Goal: Task Accomplishment & Management: Use online tool/utility

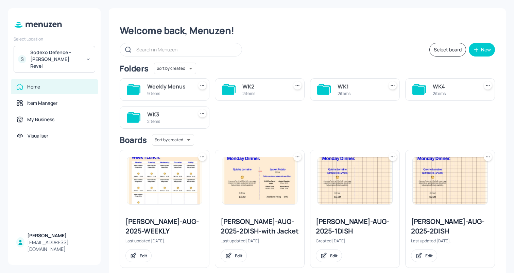
scroll to position [11, 0]
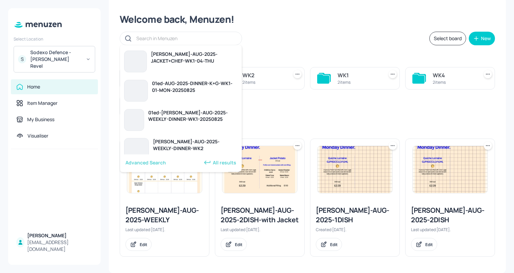
click at [159, 37] on input "text" at bounding box center [185, 38] width 99 height 10
paste input "[PERSON_NAME]-AUG-2025-JACKET+CHEF-WK2-03-WED by [PERSON_NAME]"
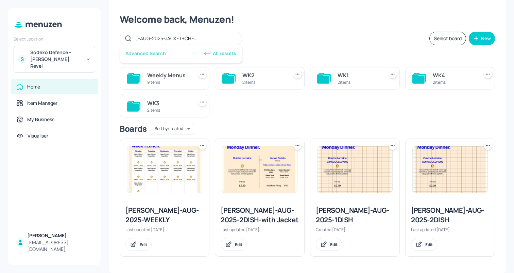
click at [209, 50] on icon at bounding box center [207, 53] width 8 height 8
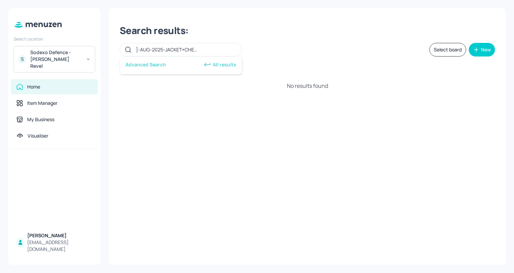
click at [151, 68] on div "Advanced Search All results" at bounding box center [181, 65] width 122 height 18
drag, startPoint x: 208, startPoint y: 50, endPoint x: 281, endPoint y: 50, distance: 72.5
click at [281, 50] on div "[PERSON_NAME]-AUG-2025-JACKET+CHEF-WK2-03-WED by [PERSON_NAME] Select board New" at bounding box center [308, 50] width 376 height 14
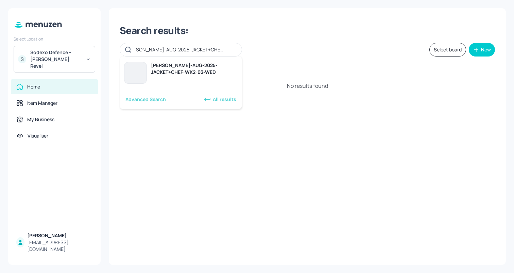
scroll to position [0, 10]
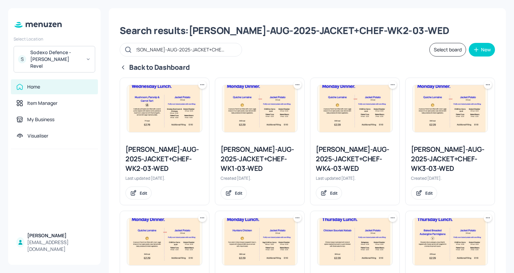
click at [235, 51] on input "[PERSON_NAME]-AUG-2025-JACKET+CHEF-WK2-03-WED" at bounding box center [185, 50] width 99 height 10
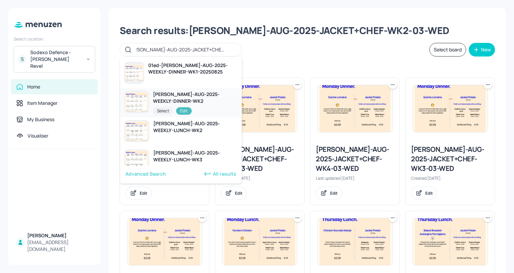
scroll to position [0, 0]
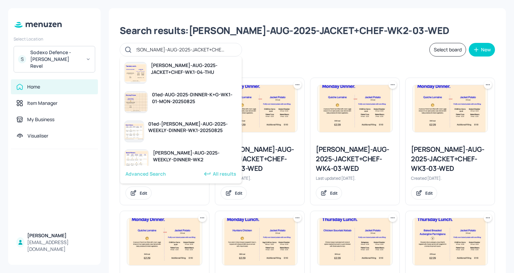
click at [201, 50] on input "[PERSON_NAME]-AUG-2025-JACKET+CHEF-WK2-03-WED" at bounding box center [185, 50] width 99 height 10
click at [209, 52] on input "[PERSON_NAME]-AUG-2025-JACKET+CHEF-WK2-03-WED" at bounding box center [185, 50] width 99 height 10
click at [213, 49] on input "[PERSON_NAME]-AUG-2025-JACKET+CHEF-WK2-03-WED" at bounding box center [185, 50] width 99 height 10
click at [235, 48] on input "[PERSON_NAME]-AUG-2025-JACKET+CHEF-WK2-03-WED" at bounding box center [185, 50] width 99 height 10
type input "[PERSON_NAME]-AUG-2025-JACKET+CHEF-WK2-03-WE"
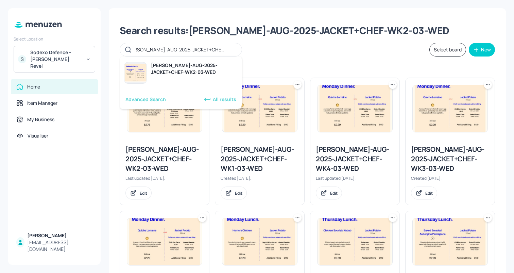
scroll to position [0, 7]
click at [161, 83] on div "Select" at bounding box center [161, 81] width 20 height 7
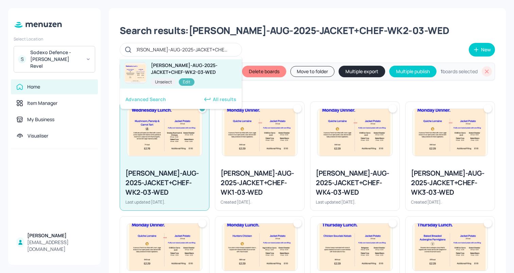
click at [189, 81] on div "Edit" at bounding box center [187, 81] width 16 height 7
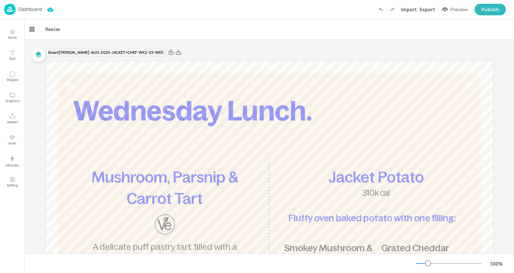
click at [35, 10] on p "Dashboard" at bounding box center [29, 9] width 23 height 5
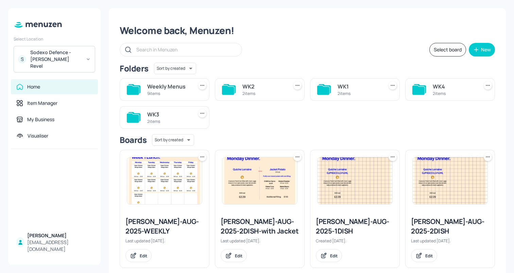
click at [182, 52] on input "text" at bounding box center [185, 50] width 99 height 10
click at [177, 44] on div at bounding box center [181, 50] width 122 height 14
paste input "Newbold-AUG-2025-JACKET+CHEF-WK2-03-WED"
type input "Newbold-AUG-2025-JACKET+CHEF-WK2-03-WED"
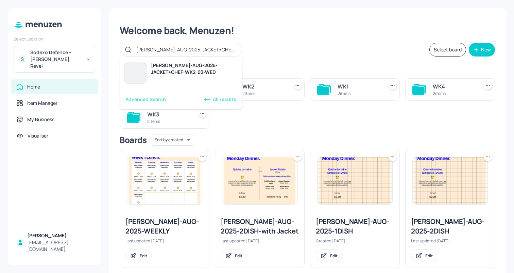
scroll to position [0, 10]
click at [183, 80] on div "Edit" at bounding box center [182, 81] width 16 height 7
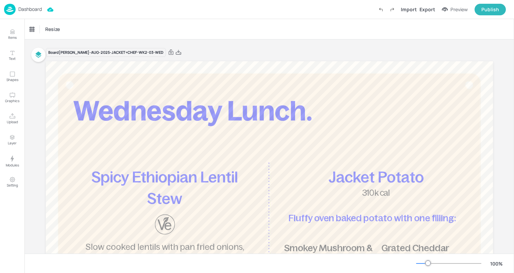
click at [30, 8] on p "Dashboard" at bounding box center [29, 9] width 23 height 5
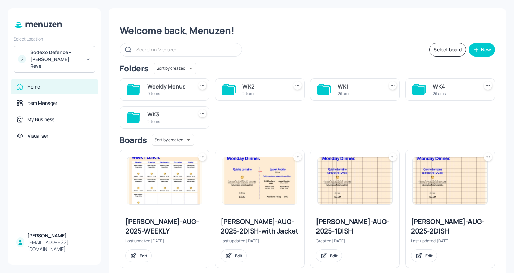
click at [186, 51] on input "text" at bounding box center [185, 50] width 99 height 10
paste input "Newbold-AUG-2025-DESSERT+CHEF-WK2-03-WED"
type input "Newbold-AUG-2025-DESSERT+CHEF-WK2-03-WED"
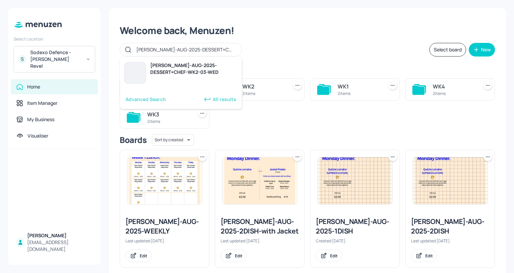
scroll to position [0, 14]
click at [184, 83] on div "Edit" at bounding box center [182, 81] width 16 height 7
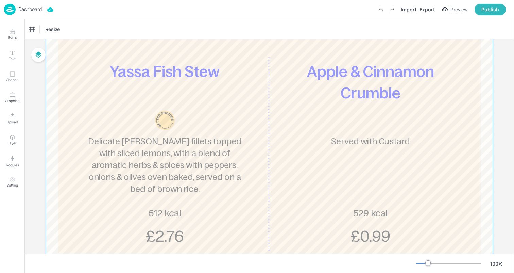
scroll to position [111, 0]
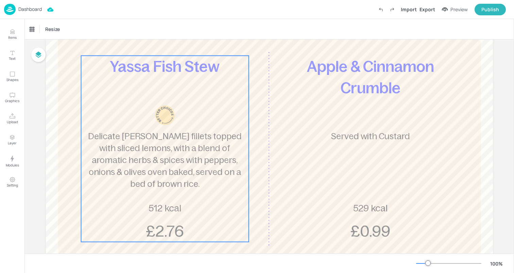
click at [182, 145] on span "Delicate hake fillets topped with sliced lemons, with a blend of aromatic herbs…" at bounding box center [165, 159] width 154 height 57
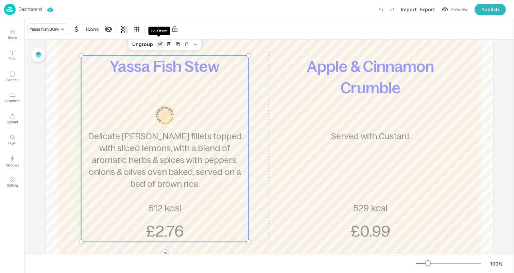
click at [157, 40] on div "Edit Item" at bounding box center [160, 44] width 9 height 9
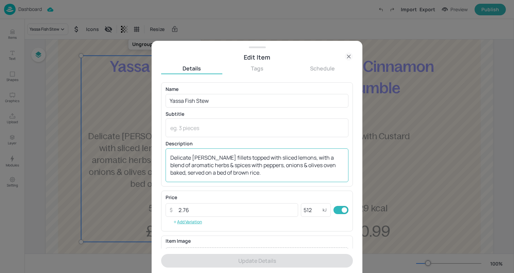
click at [262, 169] on textarea "Delicate hake fillets topped with sliced lemons, with a blend of aromatic herbs…" at bounding box center [257, 165] width 174 height 22
click at [344, 55] on div "Edit Item" at bounding box center [257, 57] width 192 height 10
click at [349, 55] on icon at bounding box center [349, 56] width 8 height 8
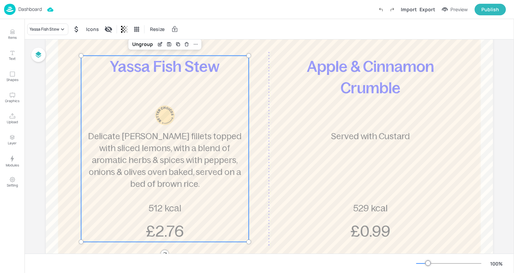
click at [38, 10] on p "Dashboard" at bounding box center [29, 9] width 23 height 5
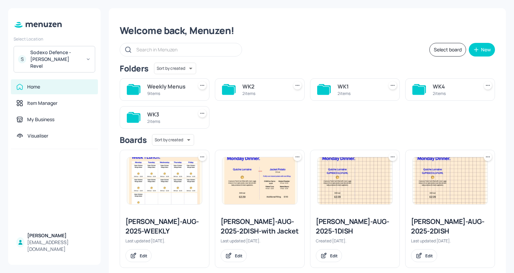
scroll to position [11, 0]
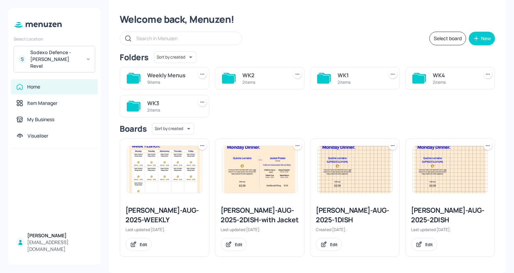
click at [167, 39] on input "text" at bounding box center [185, 38] width 99 height 10
paste input "[PERSON_NAME]-AUG-2025-SOUP-WK2-03-WED"
type input "[PERSON_NAME]-AUG-2025-SOUP-WK2-03-WED"
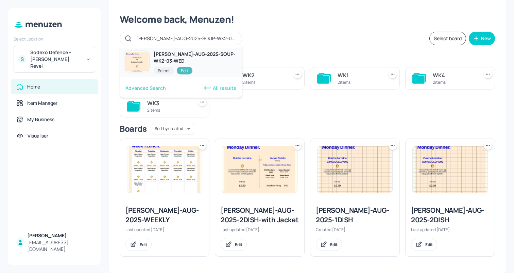
click at [191, 72] on div "Edit" at bounding box center [185, 70] width 16 height 7
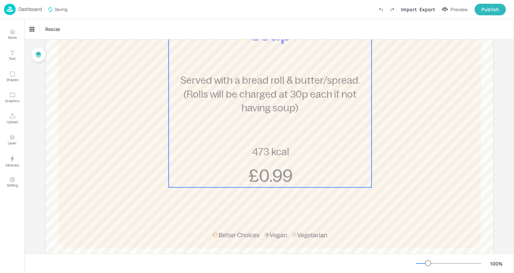
scroll to position [142, 0]
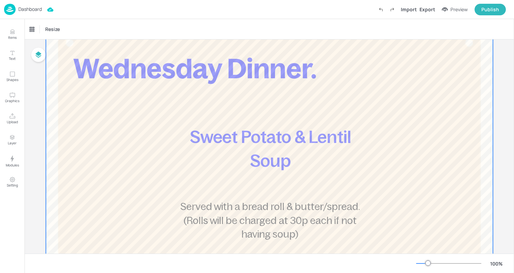
scroll to position [43, 0]
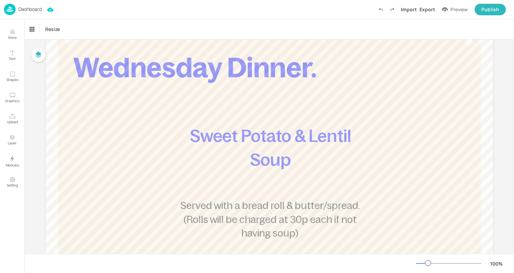
click at [34, 8] on p "Dashboard" at bounding box center [29, 9] width 23 height 5
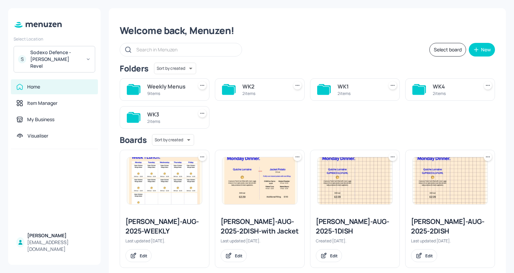
click at [179, 47] on input "text" at bounding box center [185, 50] width 99 height 10
paste input "AUG-2025-DINNER-KITCH+GRILL-WK2-03-WED"
type input "AUG-2025-DINNER-KITCH+GRILL-WK2-03-WED"
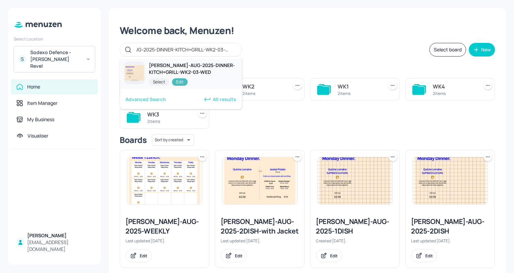
click at [184, 82] on div "Edit" at bounding box center [180, 81] width 16 height 7
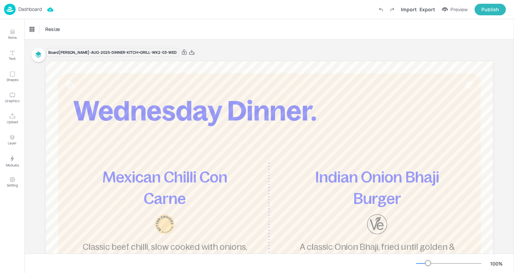
click at [35, 4] on div "Dashboard" at bounding box center [23, 9] width 38 height 11
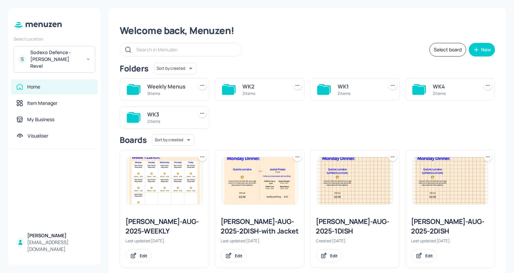
click at [281, 86] on div "WK2" at bounding box center [264, 86] width 43 height 8
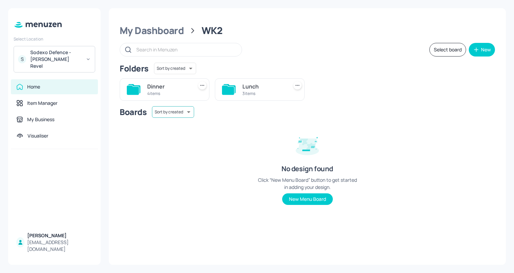
drag, startPoint x: 257, startPoint y: 88, endPoint x: 182, endPoint y: 113, distance: 78.7
click at [182, 113] on div "Folders Sort by created id ​ Dinner 4 items Lunch 3 items Boards Sort by create…" at bounding box center [308, 139] width 376 height 153
click at [161, 86] on div "Dinner" at bounding box center [168, 86] width 43 height 8
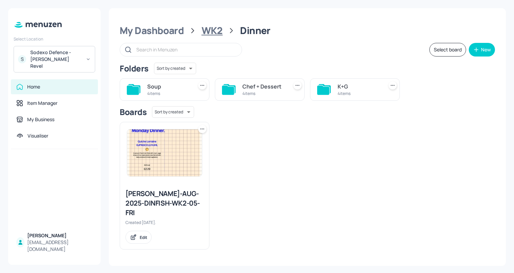
click at [209, 36] on div "WK2" at bounding box center [212, 30] width 21 height 12
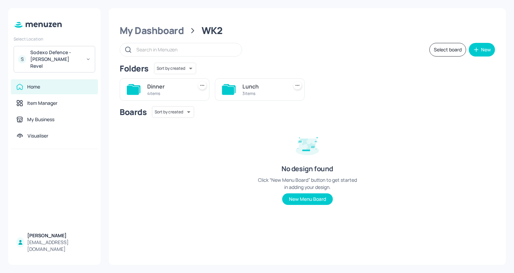
click at [256, 92] on div "3 items" at bounding box center [264, 94] width 43 height 6
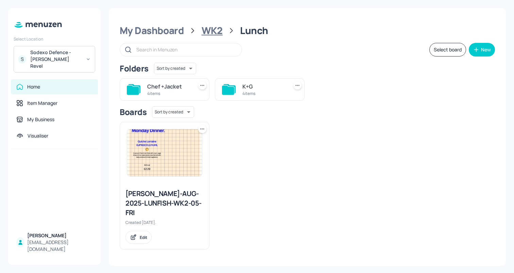
click at [210, 36] on div "WK2" at bounding box center [212, 30] width 21 height 12
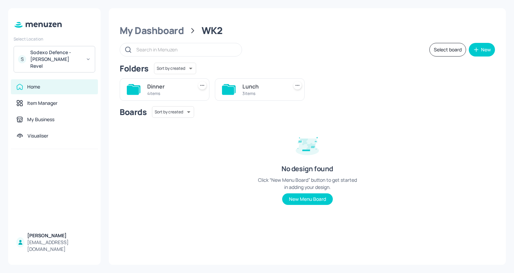
click at [175, 88] on div "Dinner" at bounding box center [168, 86] width 43 height 8
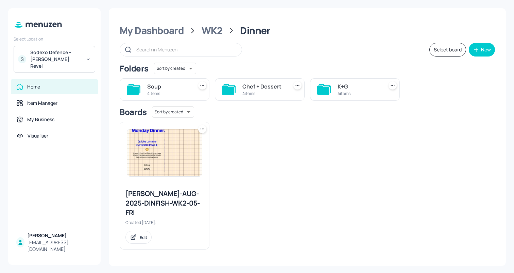
click at [164, 89] on div "Soup" at bounding box center [168, 86] width 43 height 8
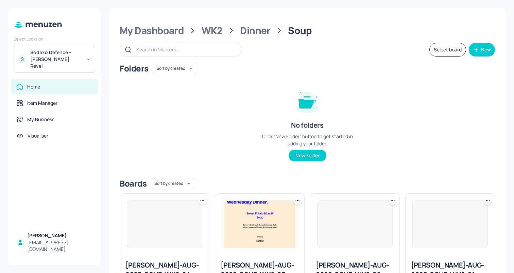
scroll to position [55, 0]
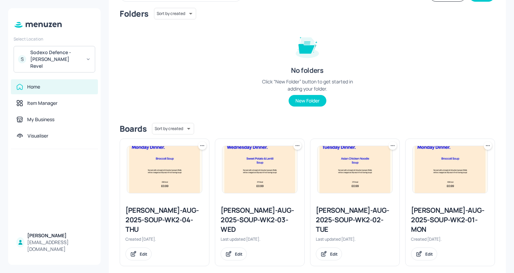
click at [175, 163] on img at bounding box center [164, 169] width 75 height 47
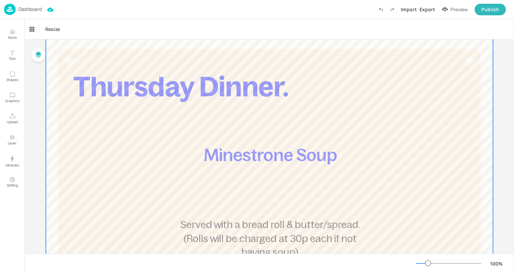
scroll to position [26, 0]
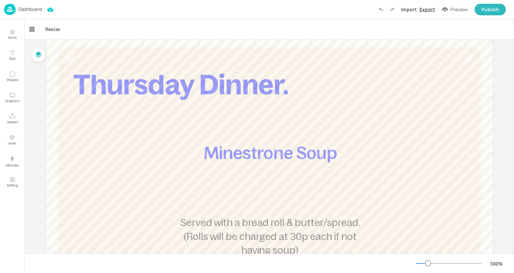
click at [431, 12] on div "Export" at bounding box center [428, 9] width 16 height 7
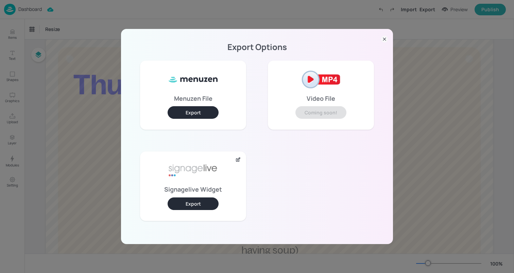
click at [197, 199] on button "Export" at bounding box center [193, 203] width 51 height 13
